Goal: Understand process/instructions: Learn how to perform a task or action

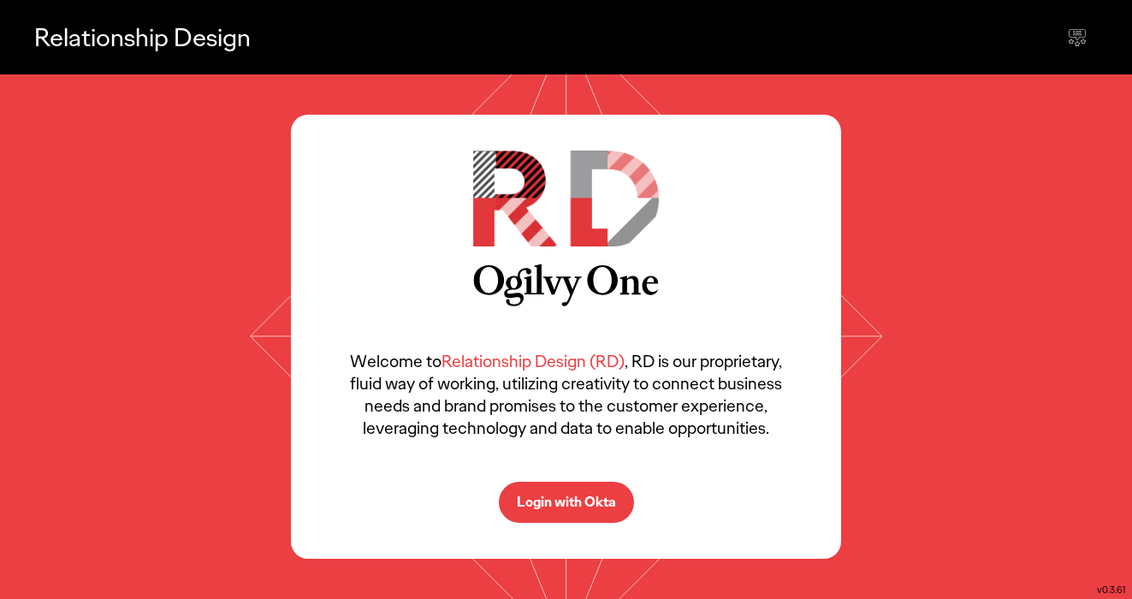
click at [544, 491] on button "Login with Okta" at bounding box center [566, 502] width 135 height 41
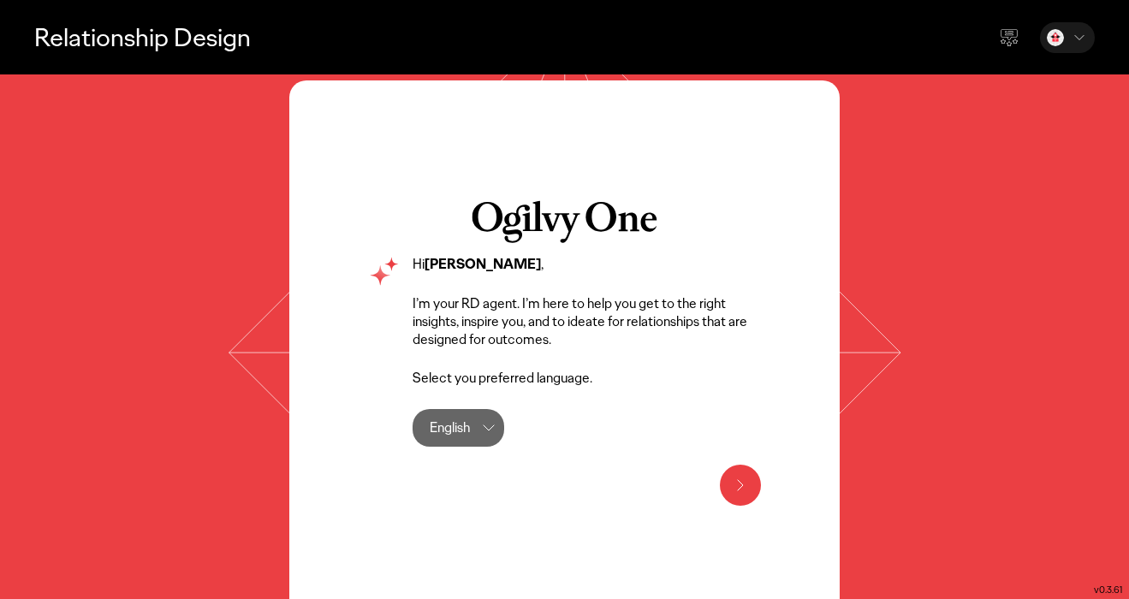
scroll to position [33, 0]
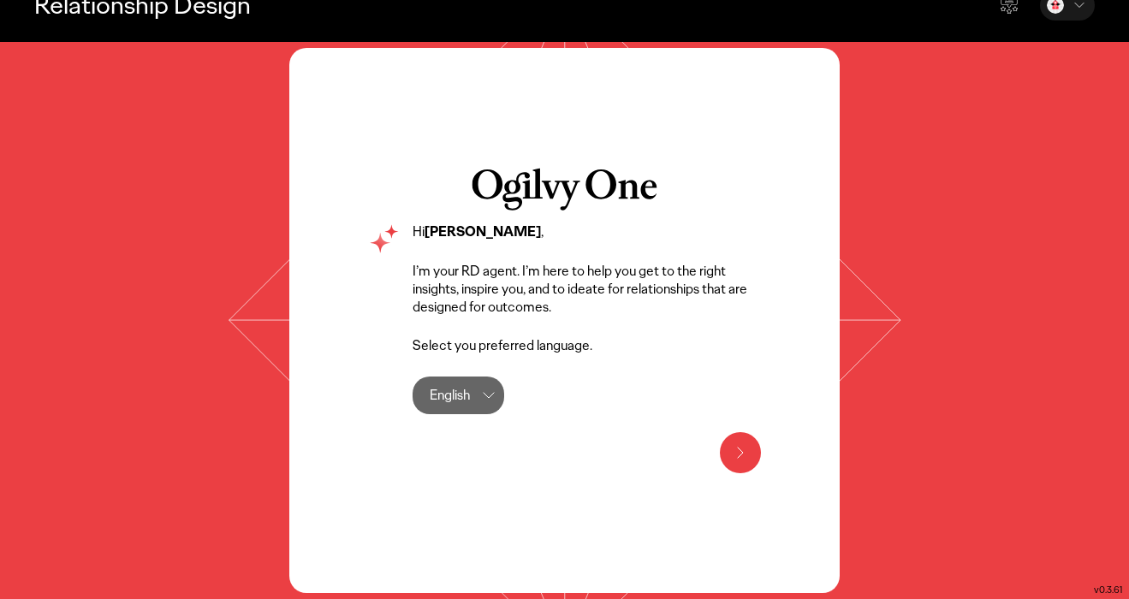
click at [739, 448] on icon at bounding box center [740, 452] width 21 height 21
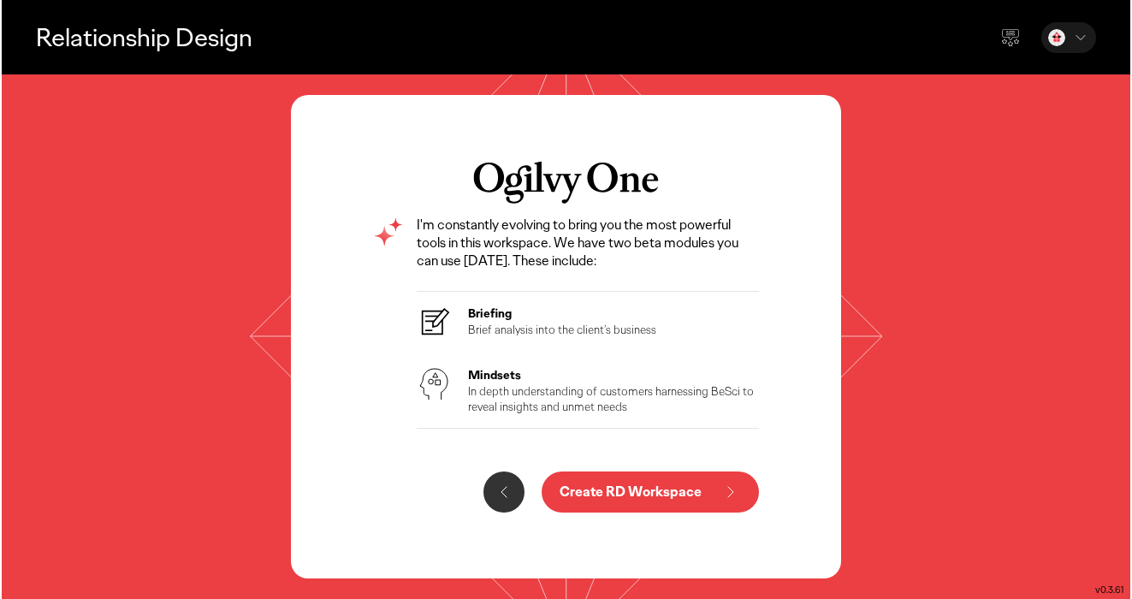
scroll to position [0, 0]
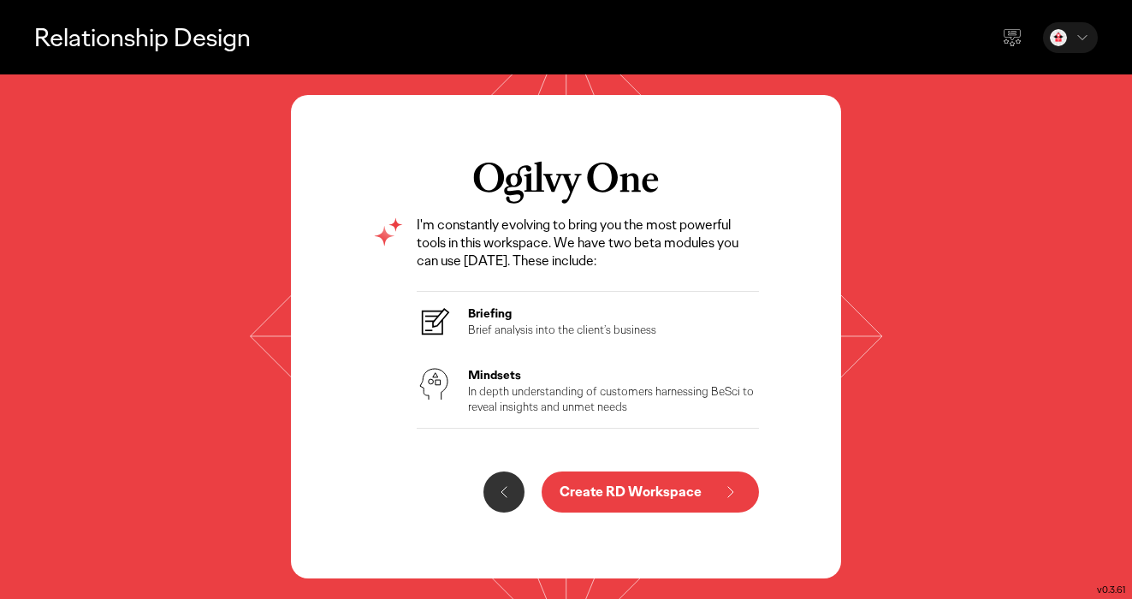
click at [638, 496] on p "Create RD Workspace" at bounding box center [631, 492] width 142 height 14
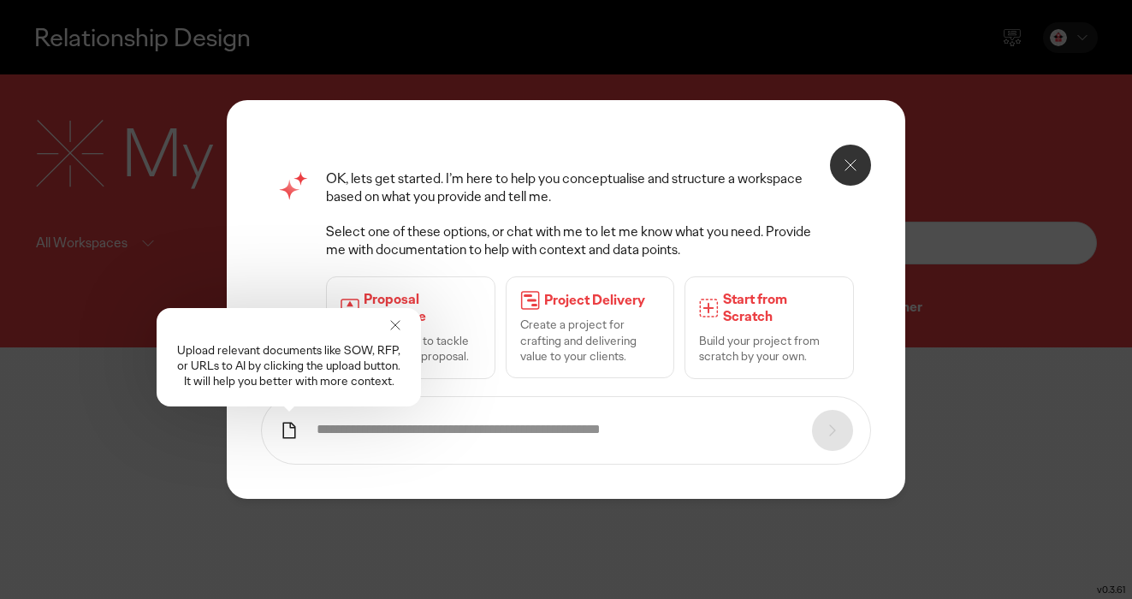
click at [397, 323] on icon at bounding box center [395, 325] width 17 height 17
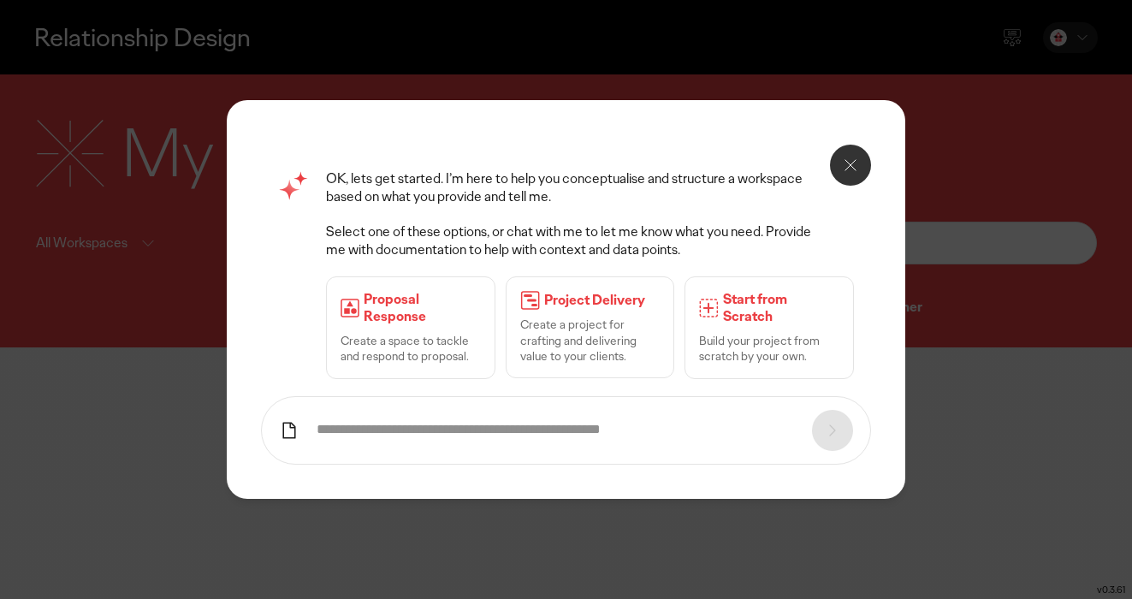
click at [449, 425] on input "text" at bounding box center [556, 430] width 479 height 18
type input "**********"
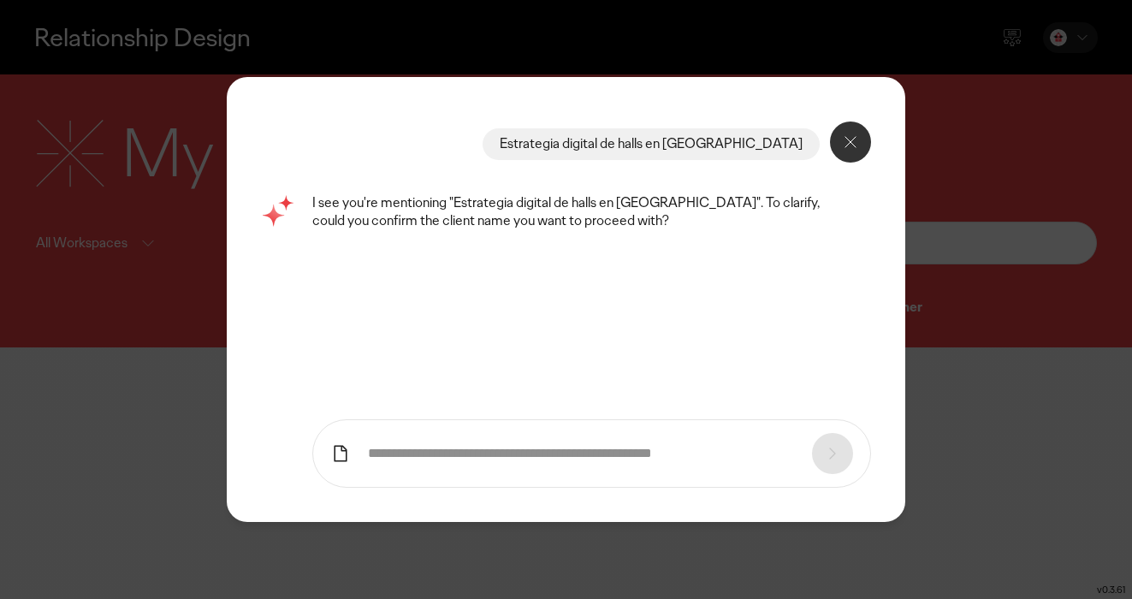
click at [623, 460] on input "text" at bounding box center [582, 454] width 428 height 18
type input "**********"
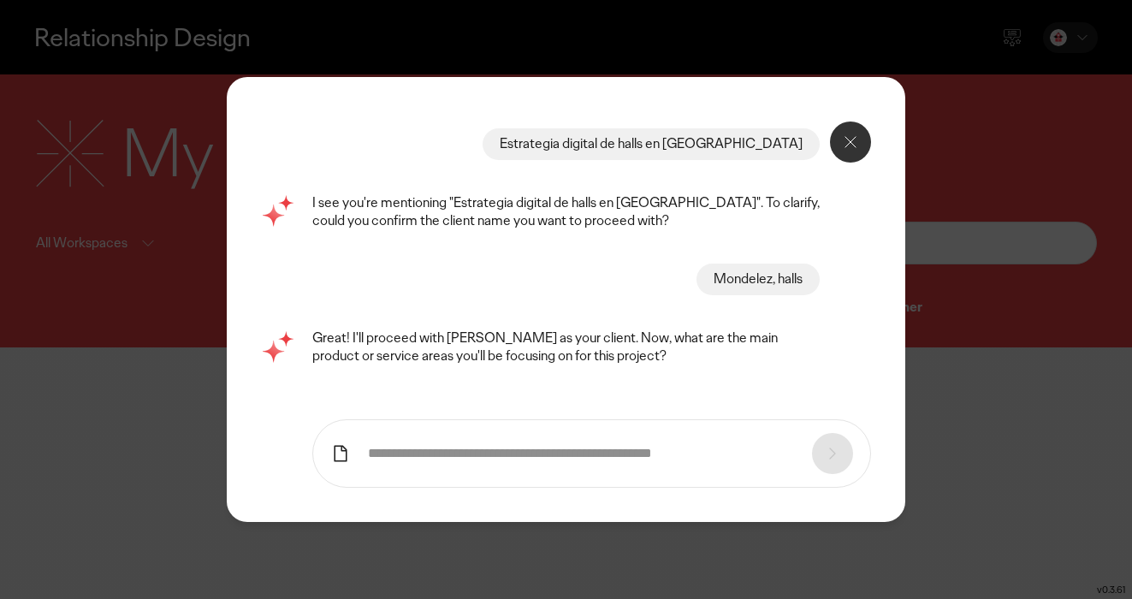
click at [449, 445] on input "text" at bounding box center [582, 454] width 428 height 18
type input "**********"
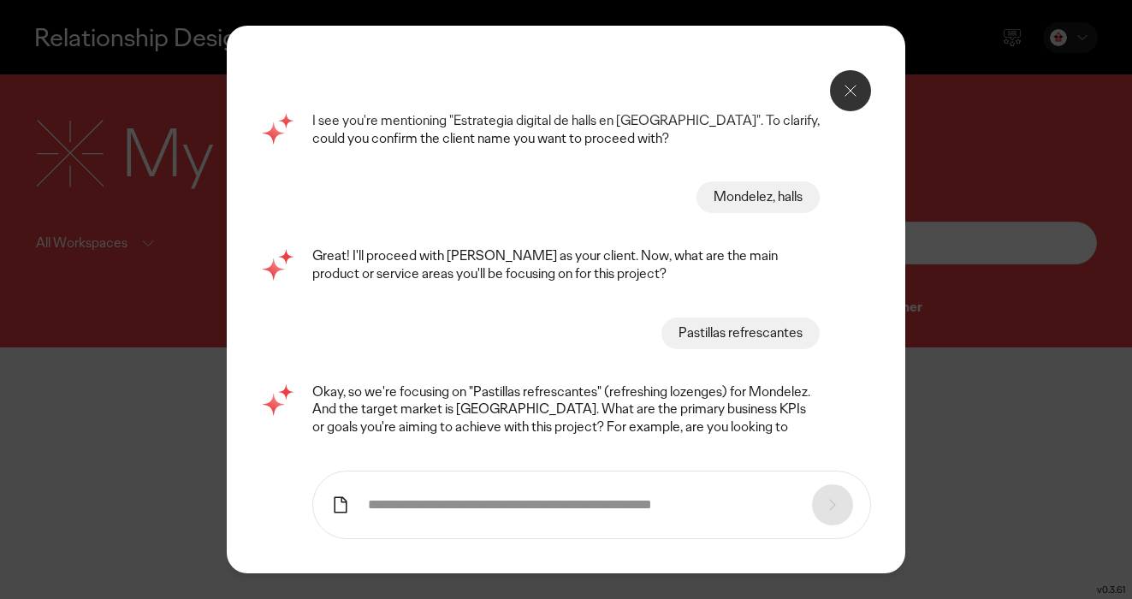
scroll to position [49, 0]
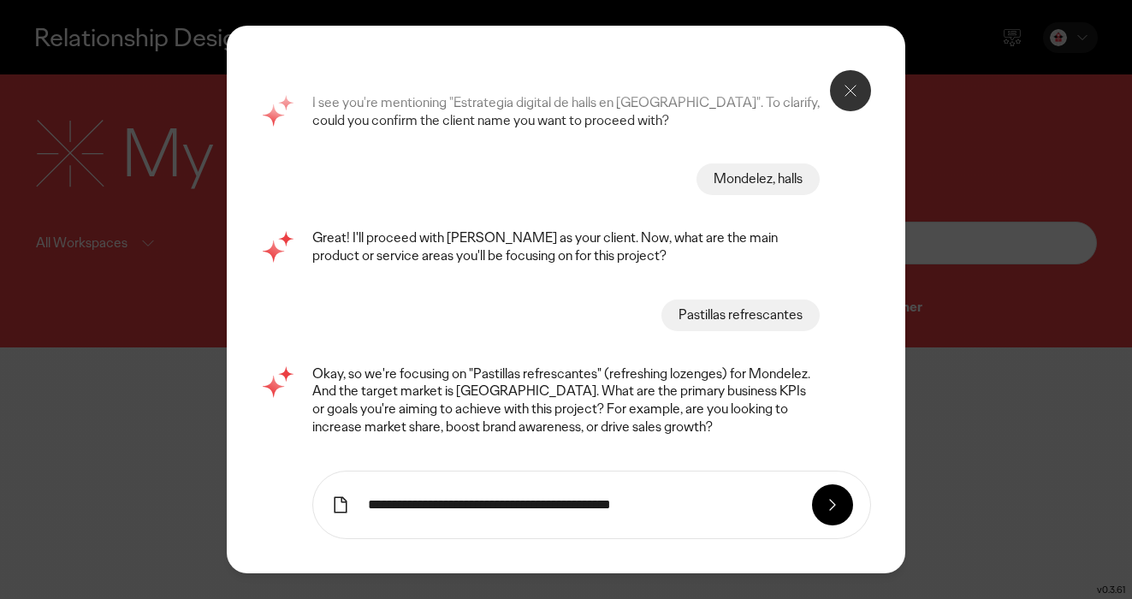
type input "**********"
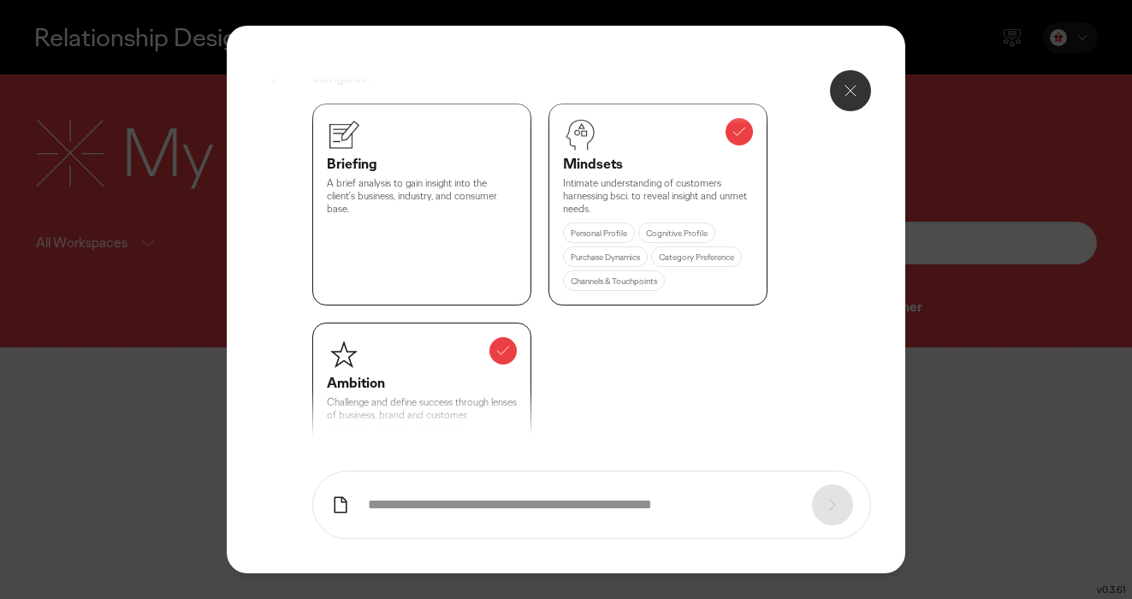
scroll to position [770, 0]
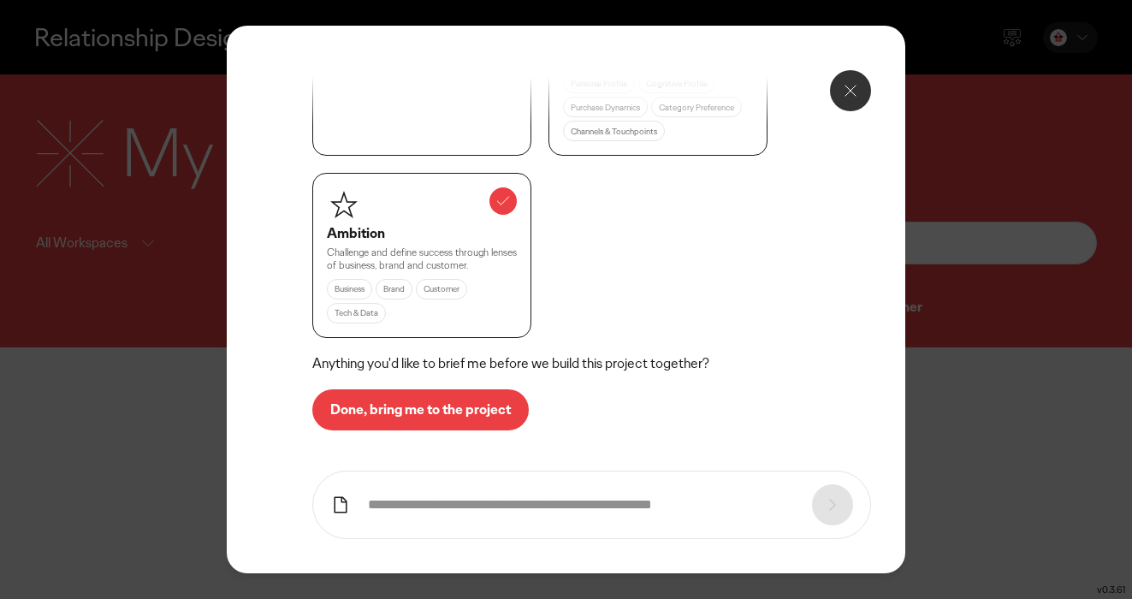
click at [427, 408] on p "Done, bring me to the project" at bounding box center [420, 410] width 181 height 14
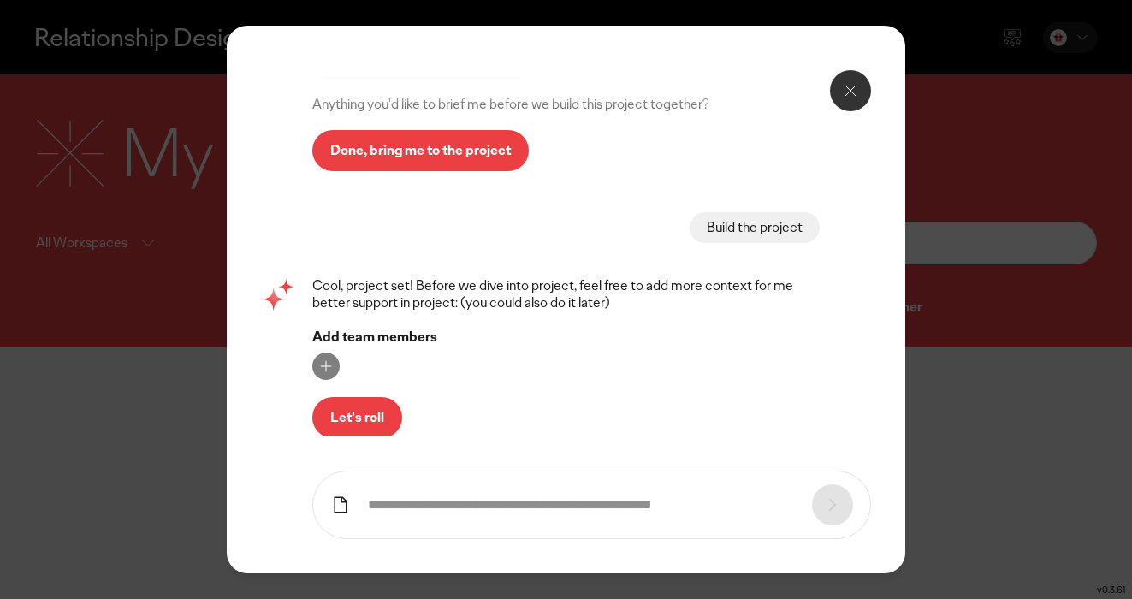
scroll to position [1031, 0]
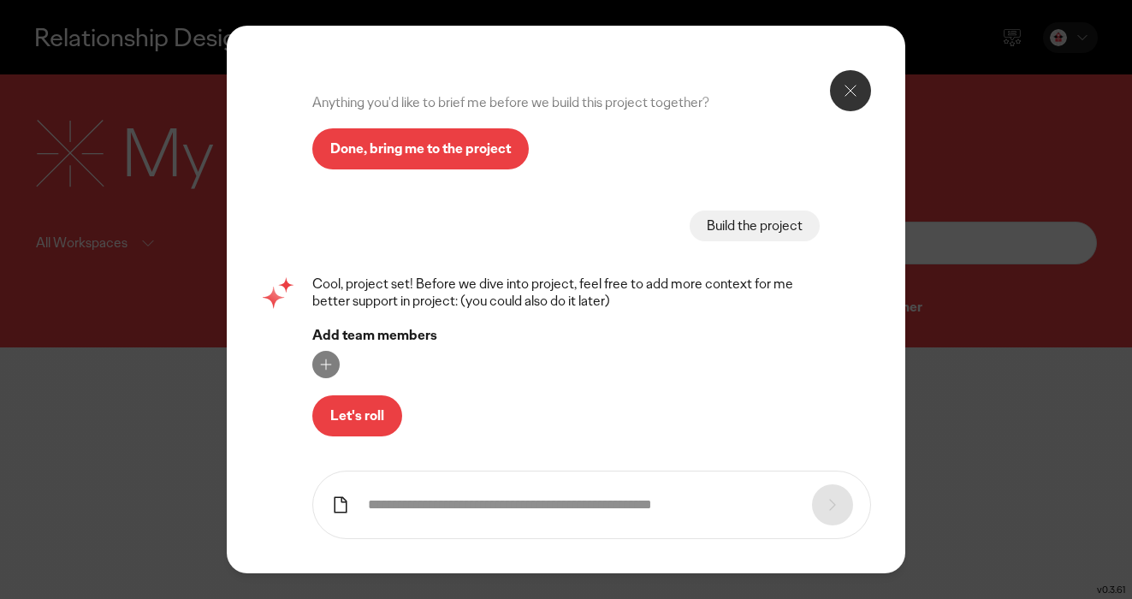
click at [377, 419] on p "Let's roll" at bounding box center [357, 416] width 54 height 14
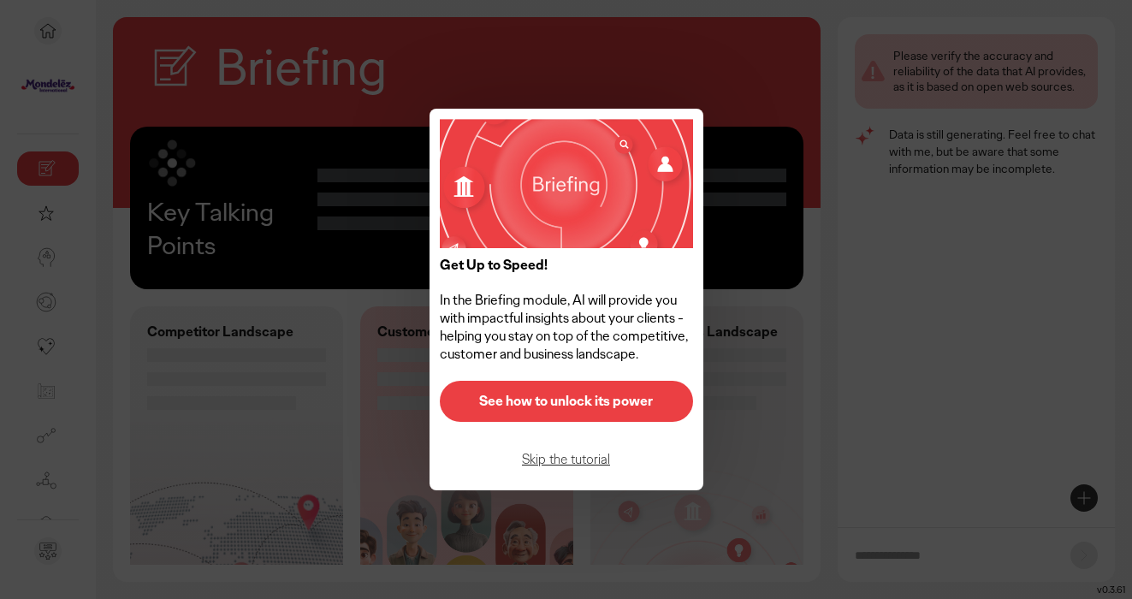
click at [579, 406] on p "See how to unlock its power" at bounding box center [566, 402] width 217 height 14
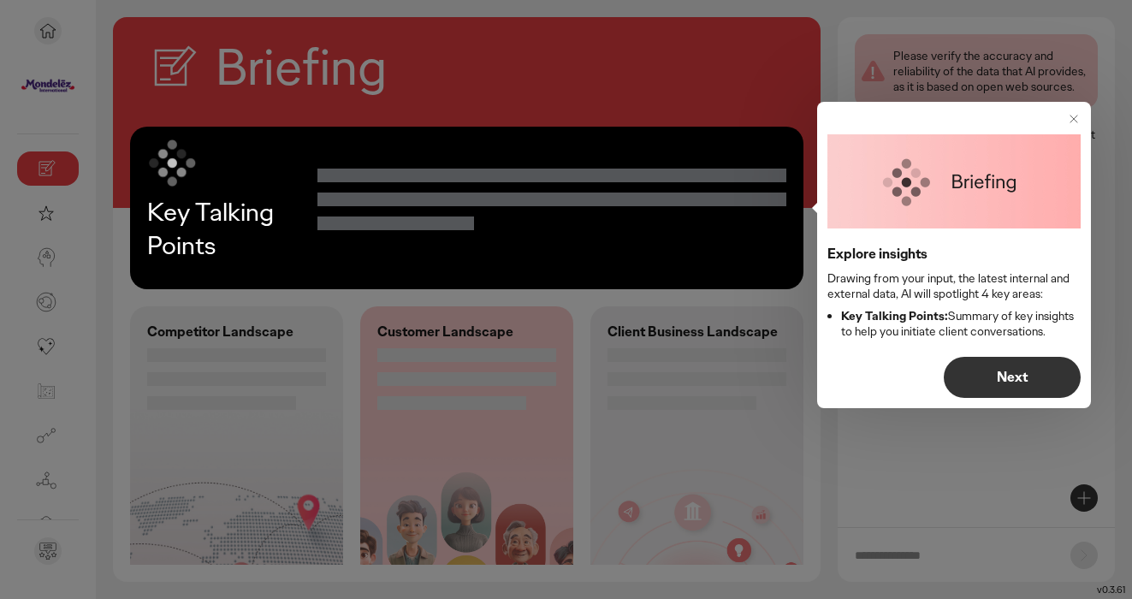
click at [1025, 383] on p "Next" at bounding box center [1012, 378] width 101 height 14
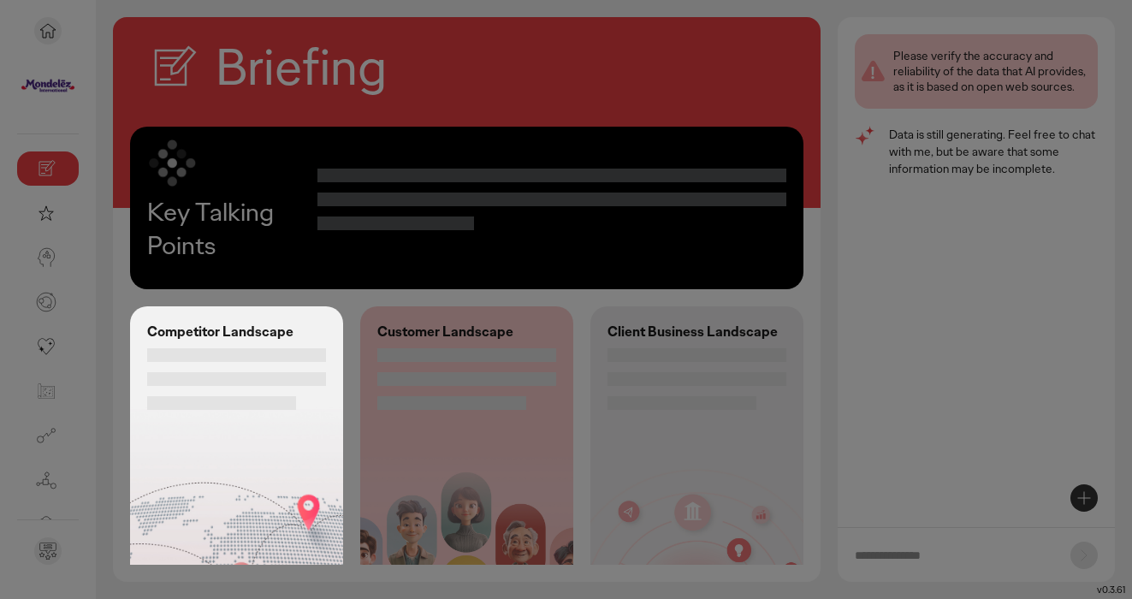
scroll to position [84, 0]
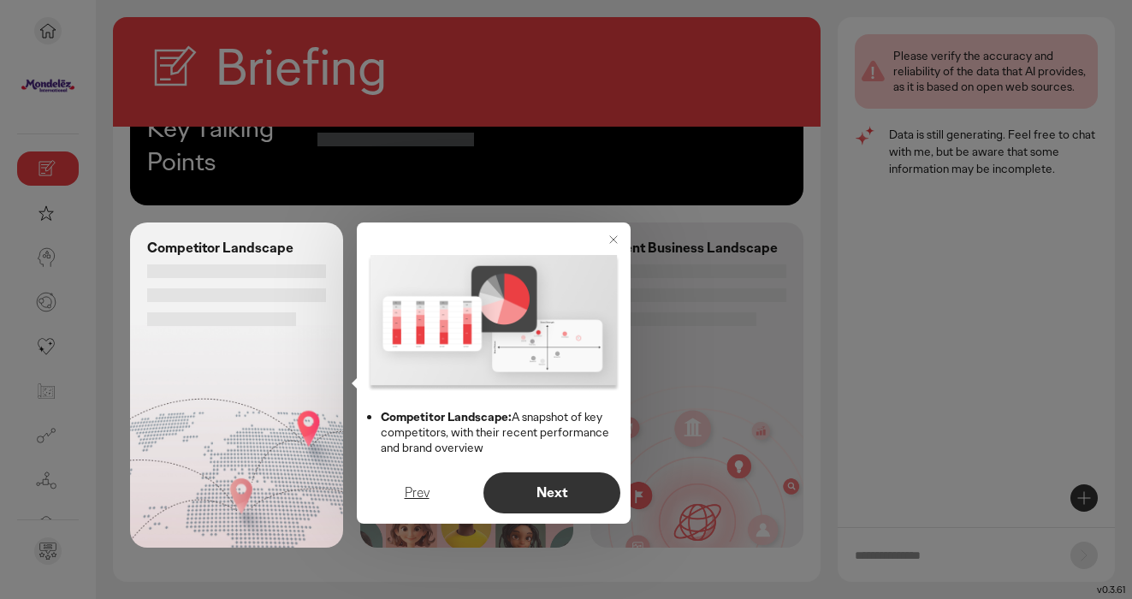
click at [535, 496] on p "Next" at bounding box center [552, 493] width 101 height 14
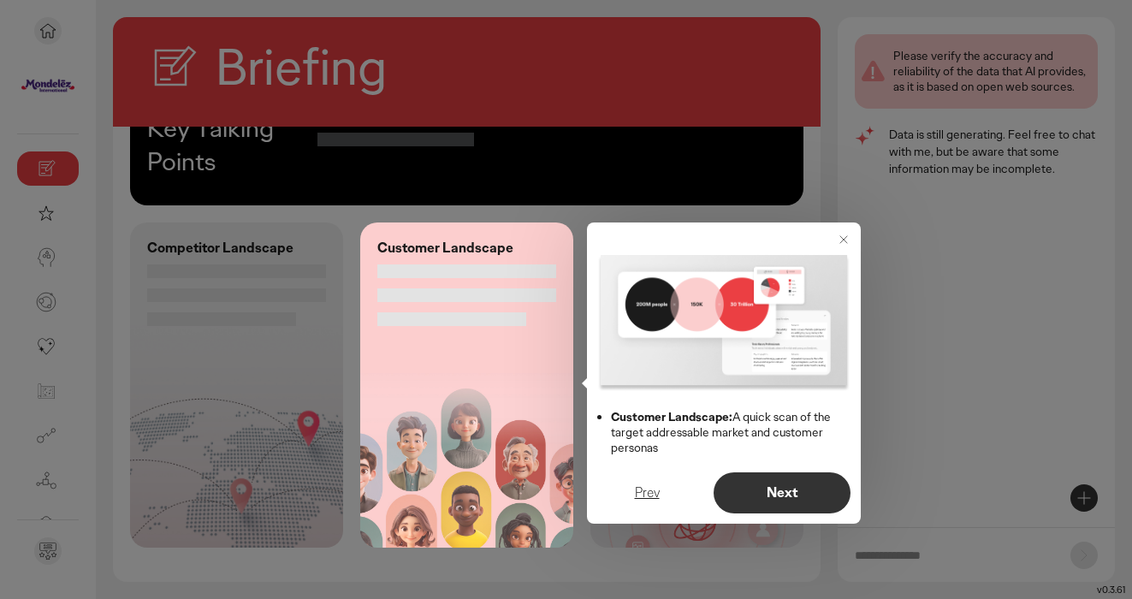
click at [750, 490] on p "Next" at bounding box center [782, 493] width 101 height 14
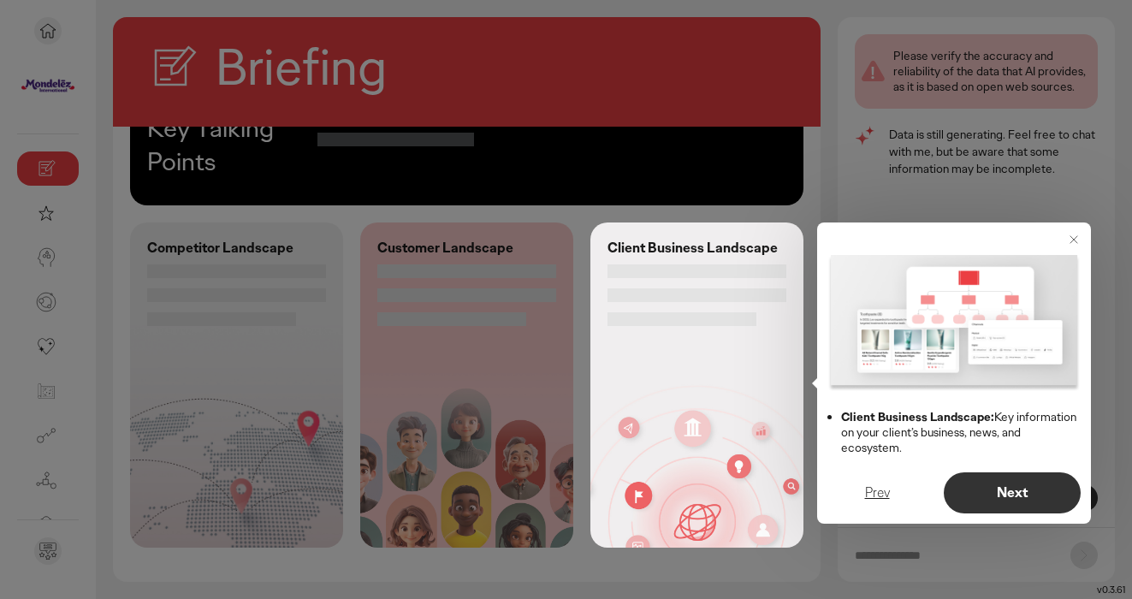
click at [1002, 493] on p "Next" at bounding box center [1012, 493] width 101 height 14
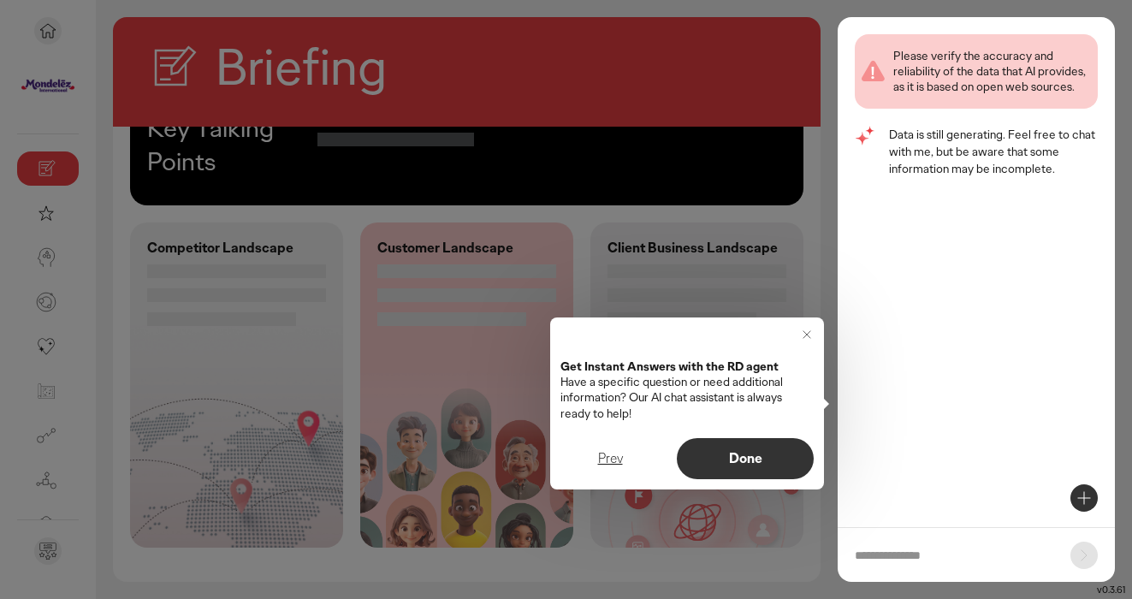
click at [745, 468] on button "Done" at bounding box center [745, 458] width 137 height 41
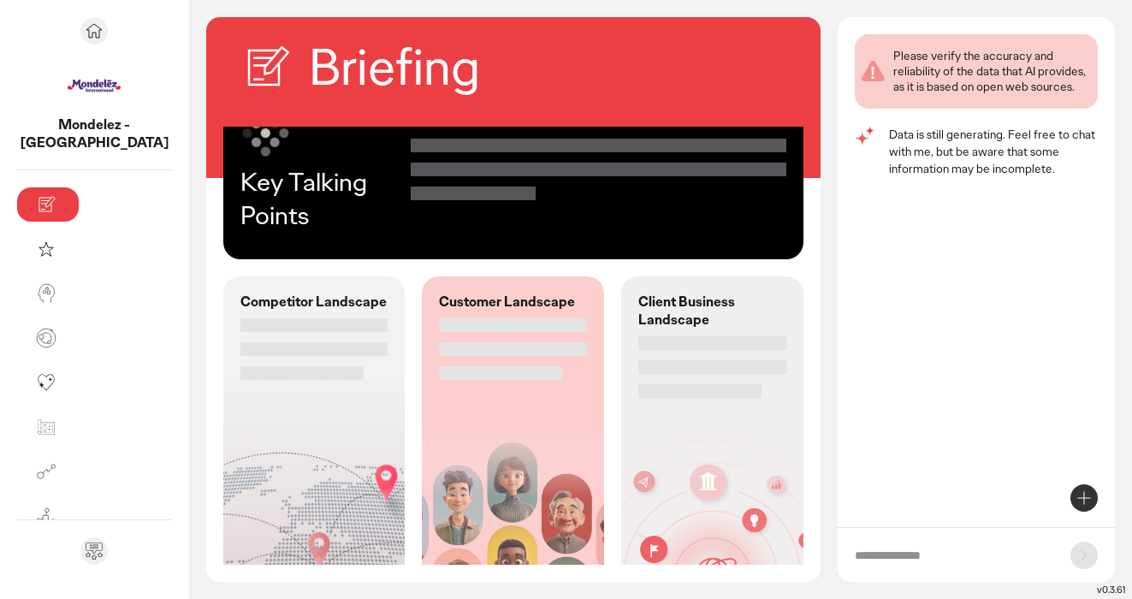
scroll to position [0, 0]
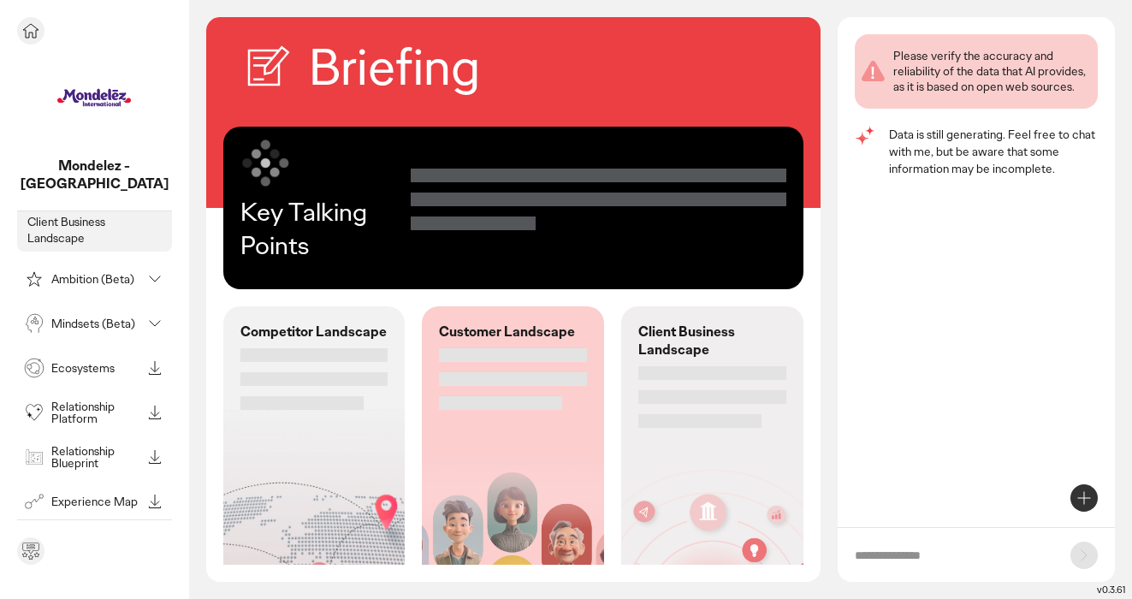
click at [79, 362] on p "Ecosystems" at bounding box center [96, 368] width 90 height 12
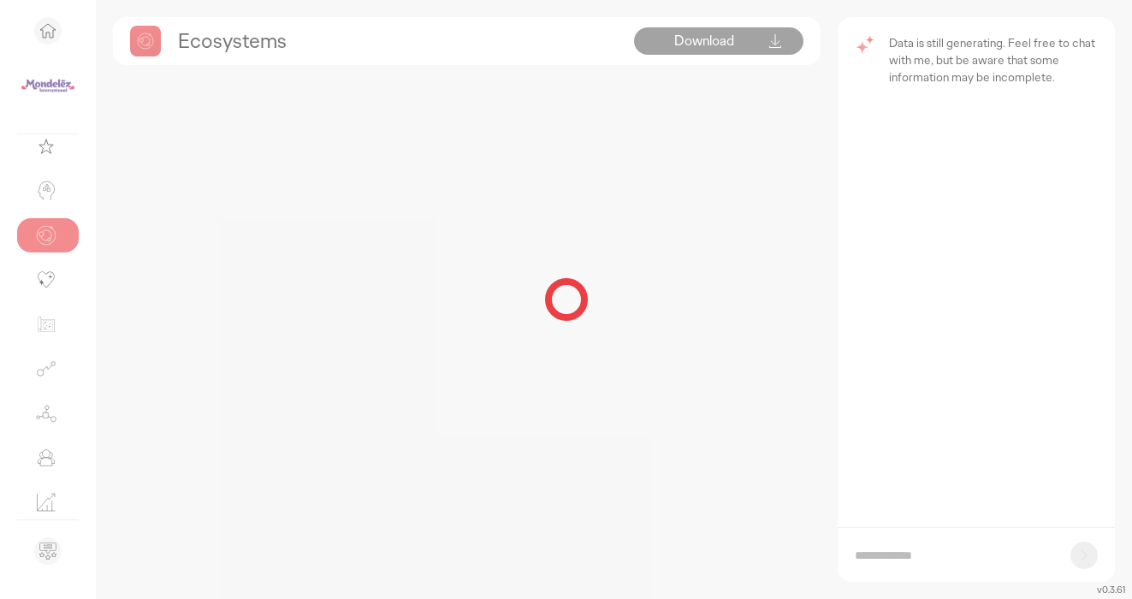
scroll to position [67, 0]
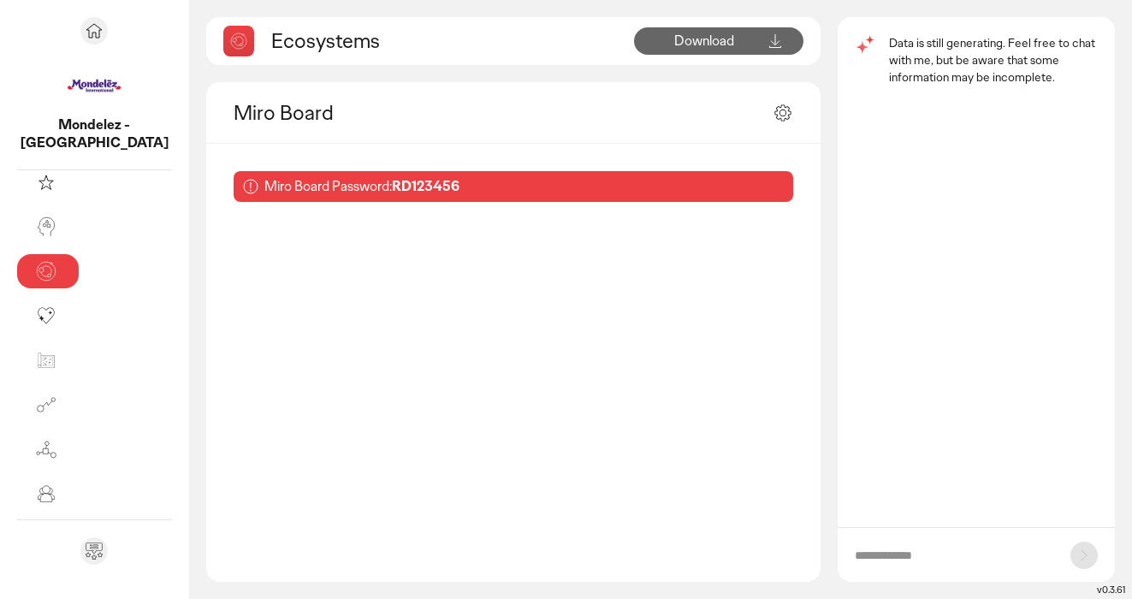
click at [374, 184] on div "Miro Board Password: RD123456" at bounding box center [514, 186] width 561 height 31
click at [392, 184] on b "RD123456" at bounding box center [426, 186] width 68 height 18
drag, startPoint x: 369, startPoint y: 184, endPoint x: 304, endPoint y: 192, distance: 65.5
click at [304, 192] on div "Miro Board Password: RD123456" at bounding box center [514, 186] width 561 height 31
copy b "RD123456"
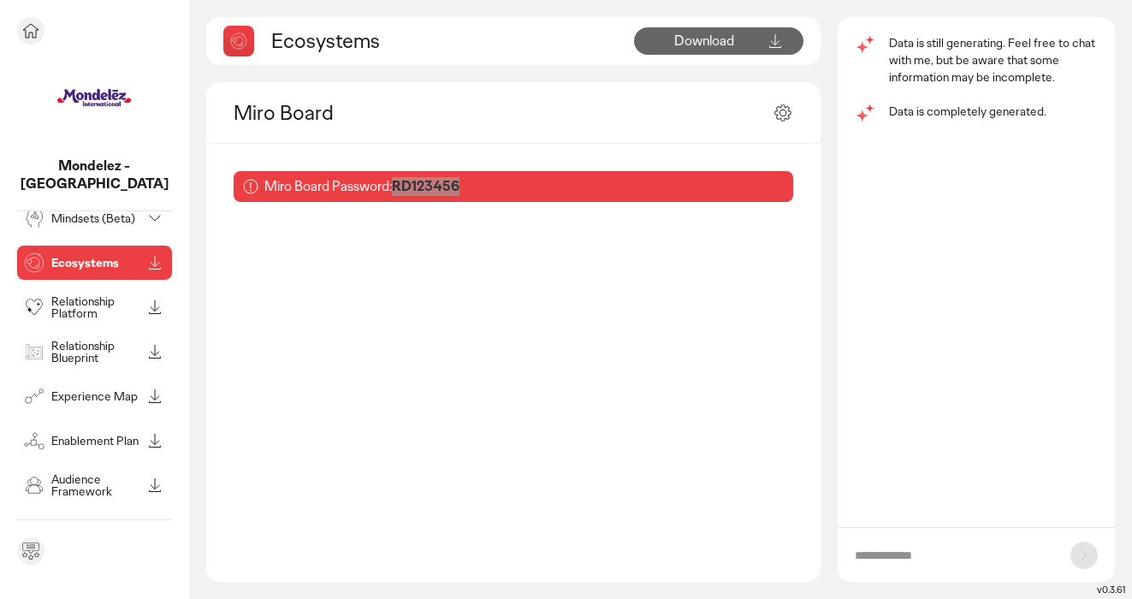
scroll to position [123, 0]
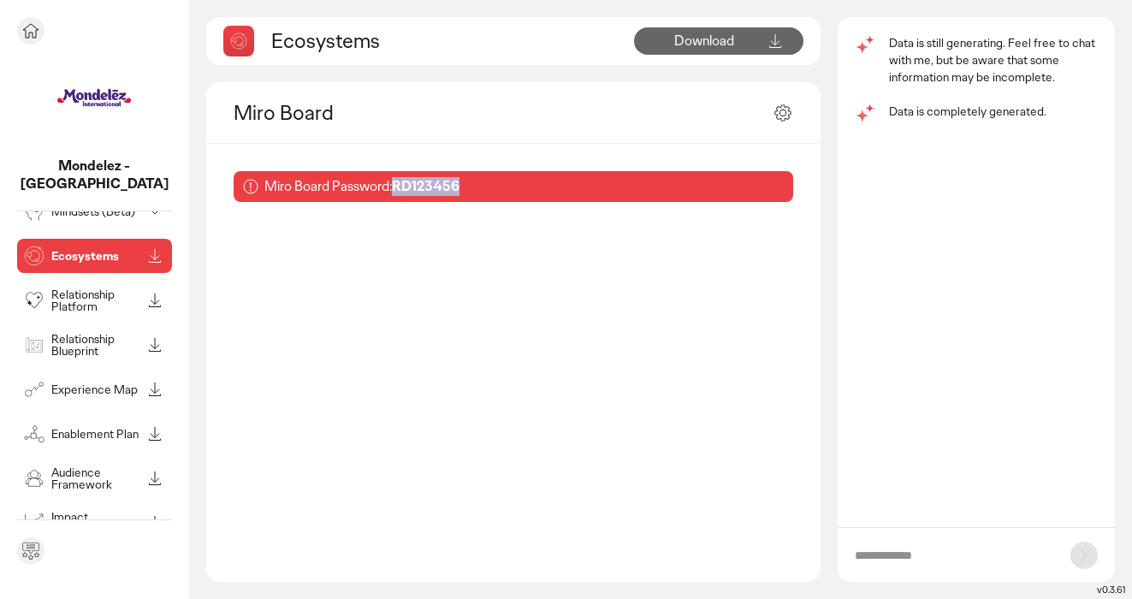
click at [92, 333] on p "Relationship Blueprint" at bounding box center [96, 345] width 90 height 24
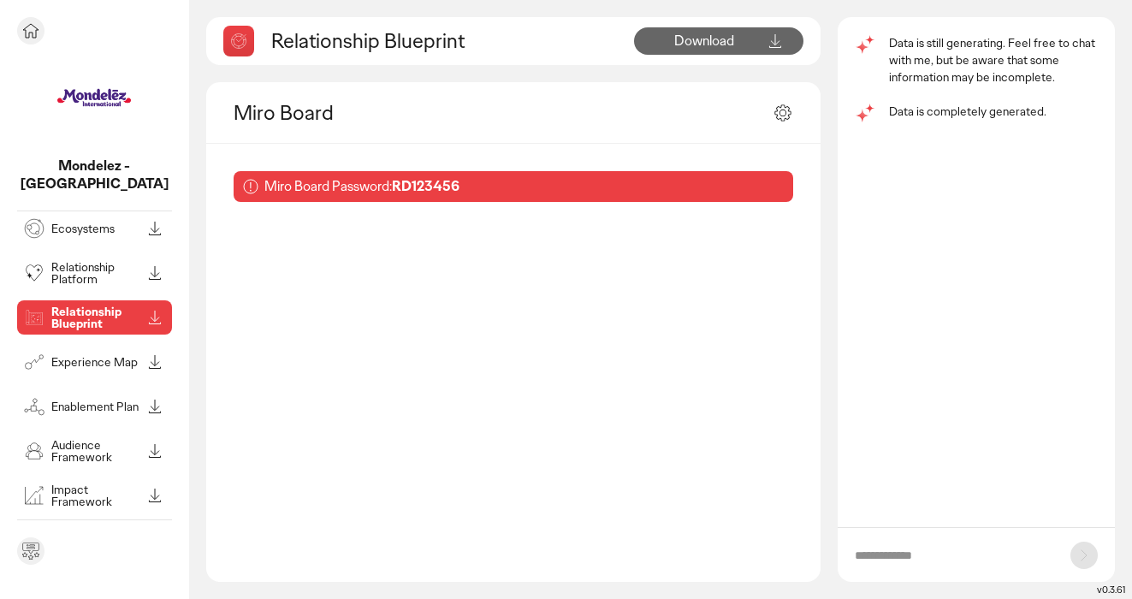
scroll to position [67, 0]
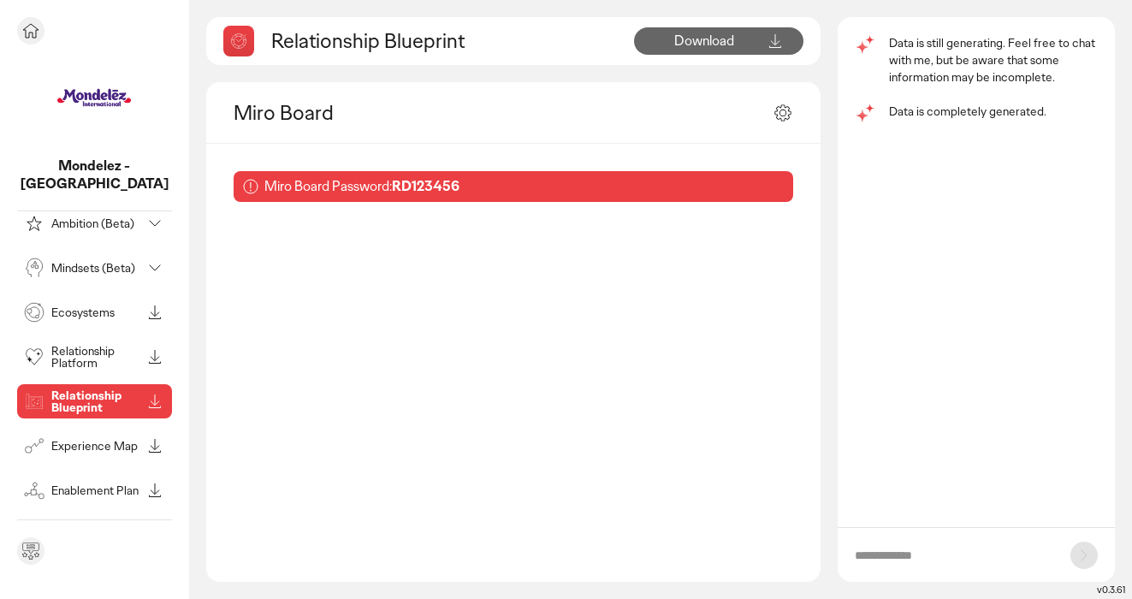
click at [77, 440] on p "Experience Map" at bounding box center [96, 446] width 90 height 12
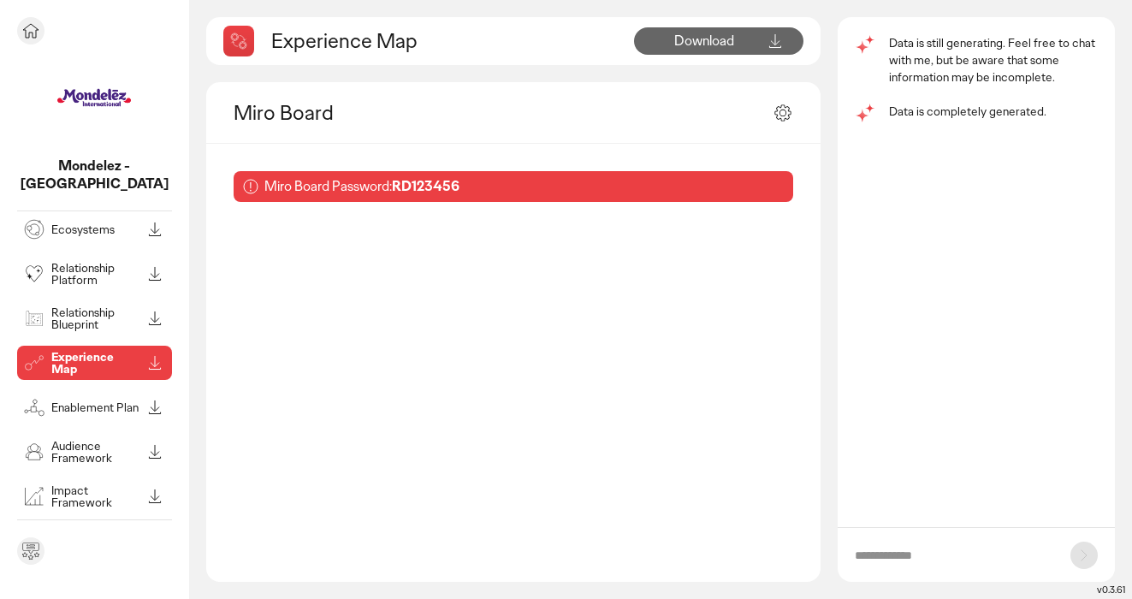
scroll to position [162, 0]
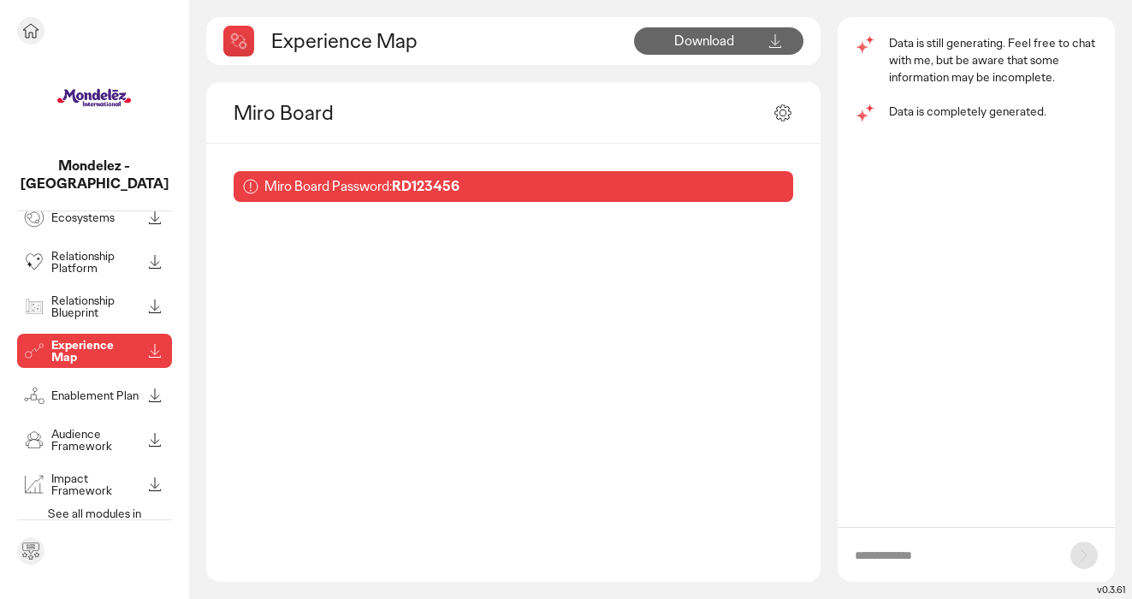
click at [99, 428] on p "Audience Framework" at bounding box center [96, 440] width 90 height 24
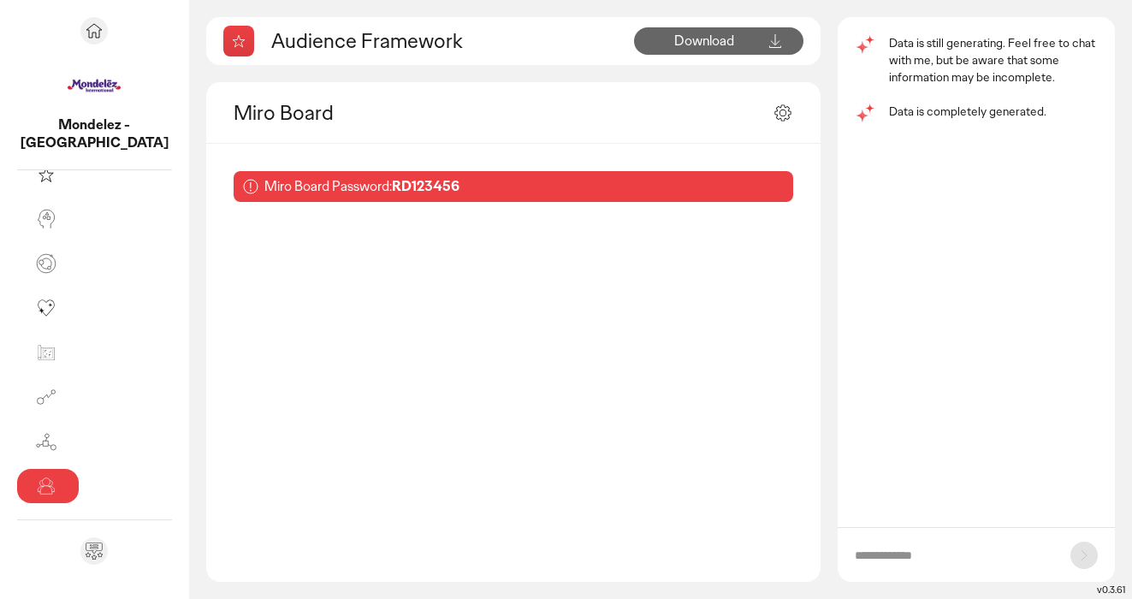
scroll to position [67, 0]
